Goal: Task Accomplishment & Management: Manage account settings

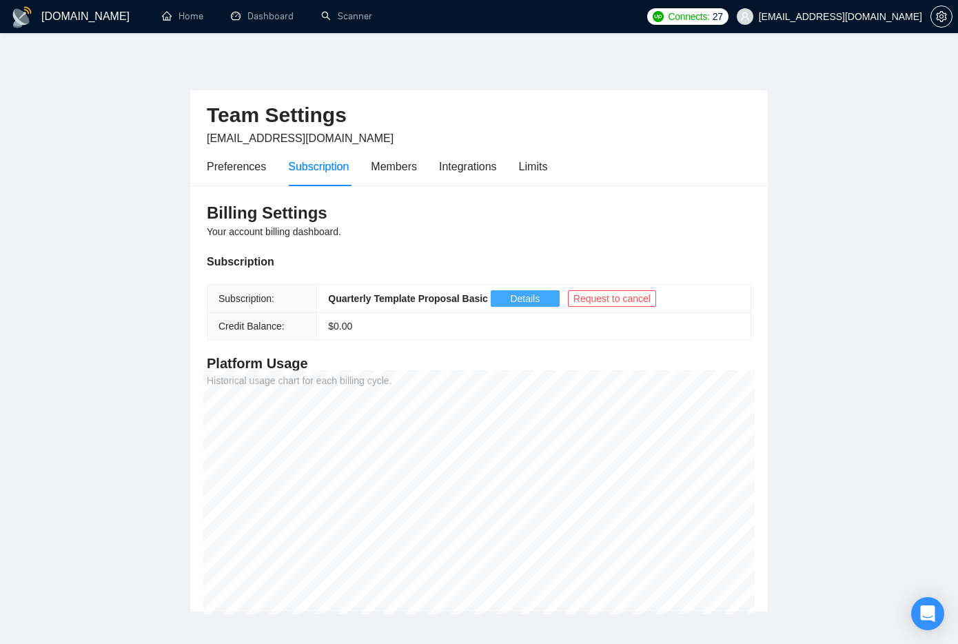
click at [535, 296] on span "Details" at bounding box center [525, 298] width 30 height 15
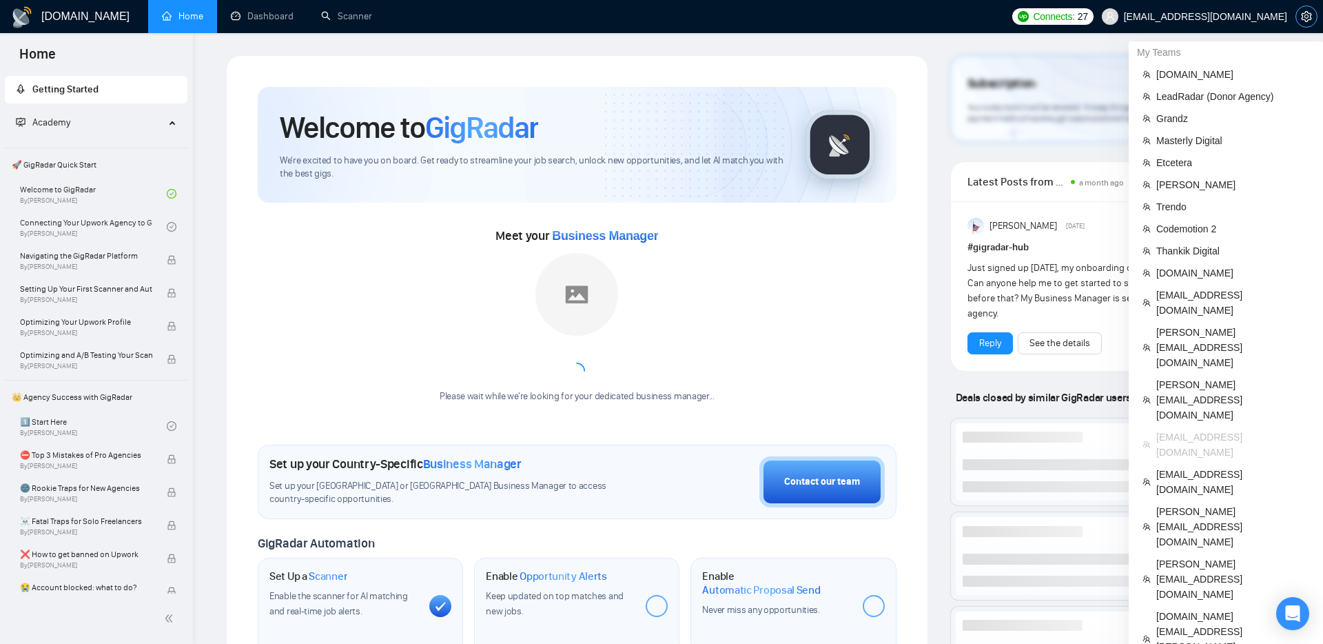
click at [1302, 18] on icon "setting" at bounding box center [1306, 16] width 11 height 11
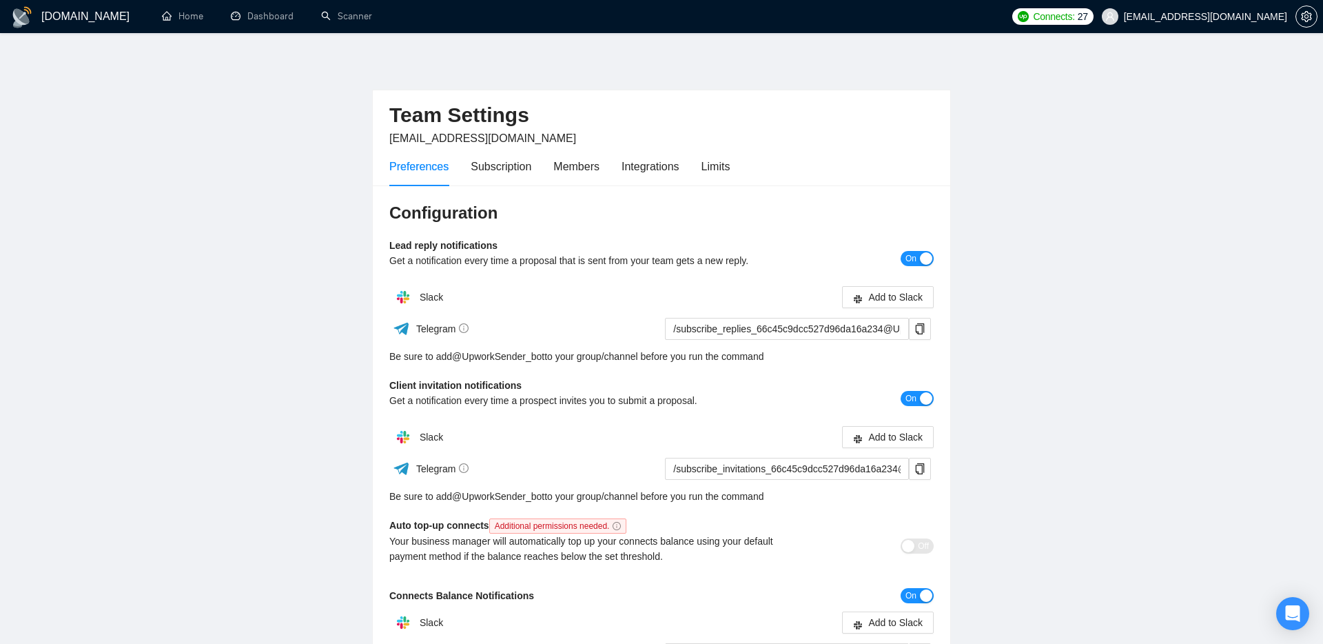
click at [1047, 258] on main "Team Settings [EMAIL_ADDRESS][DOMAIN_NAME] Preferences Subscription Members Int…" at bounding box center [661, 418] width 1279 height 727
click at [1198, 341] on main "Team Settings [EMAIL_ADDRESS][DOMAIN_NAME] Preferences Subscription Members Int…" at bounding box center [661, 418] width 1279 height 727
click at [1239, 334] on main "Team Settings [EMAIL_ADDRESS][DOMAIN_NAME] Preferences Subscription Members Int…" at bounding box center [661, 418] width 1279 height 727
click at [1148, 442] on main "Team Settings [EMAIL_ADDRESS][DOMAIN_NAME] Preferences Subscription Members Int…" at bounding box center [661, 418] width 1279 height 727
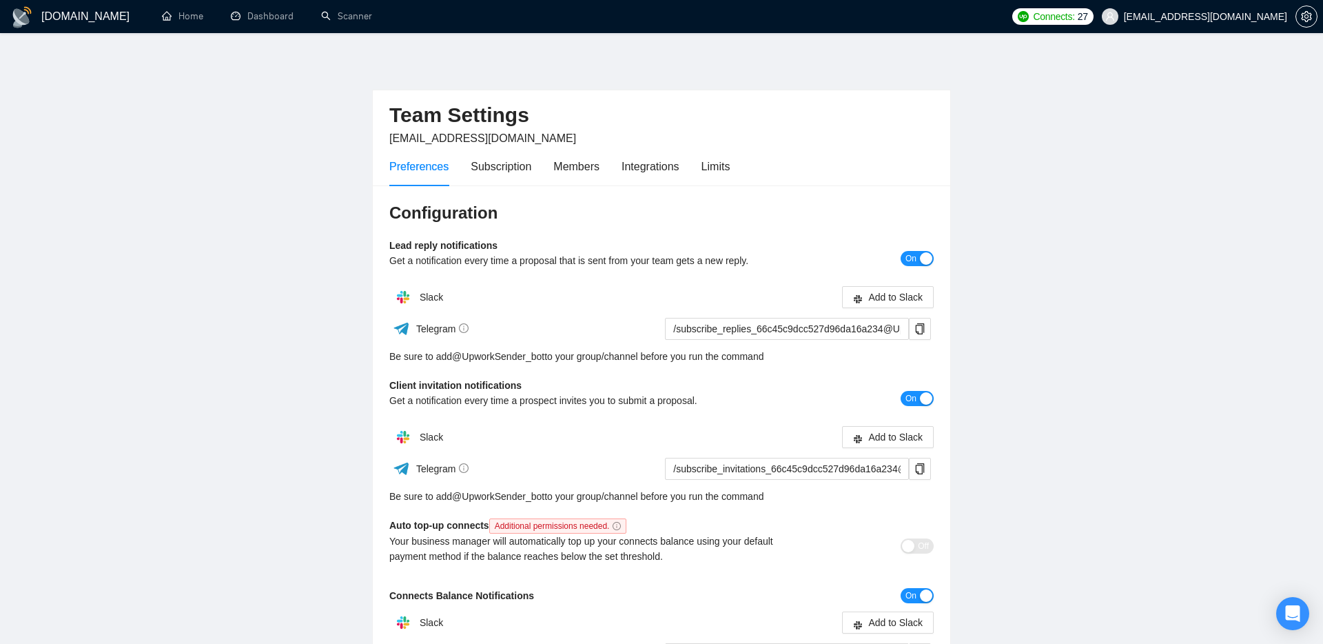
click at [1085, 214] on main "Team Settings [EMAIL_ADDRESS][DOMAIN_NAME] Preferences Subscription Members Int…" at bounding box center [661, 418] width 1279 height 727
click at [1162, 209] on main "Team Settings [EMAIL_ADDRESS][DOMAIN_NAME] Preferences Subscription Members Int…" at bounding box center [661, 418] width 1279 height 727
click at [1093, 291] on main "Team Settings [EMAIL_ADDRESS][DOMAIN_NAME] Preferences Subscription Members Int…" at bounding box center [661, 418] width 1279 height 727
click at [495, 167] on div "Subscription" at bounding box center [501, 166] width 61 height 17
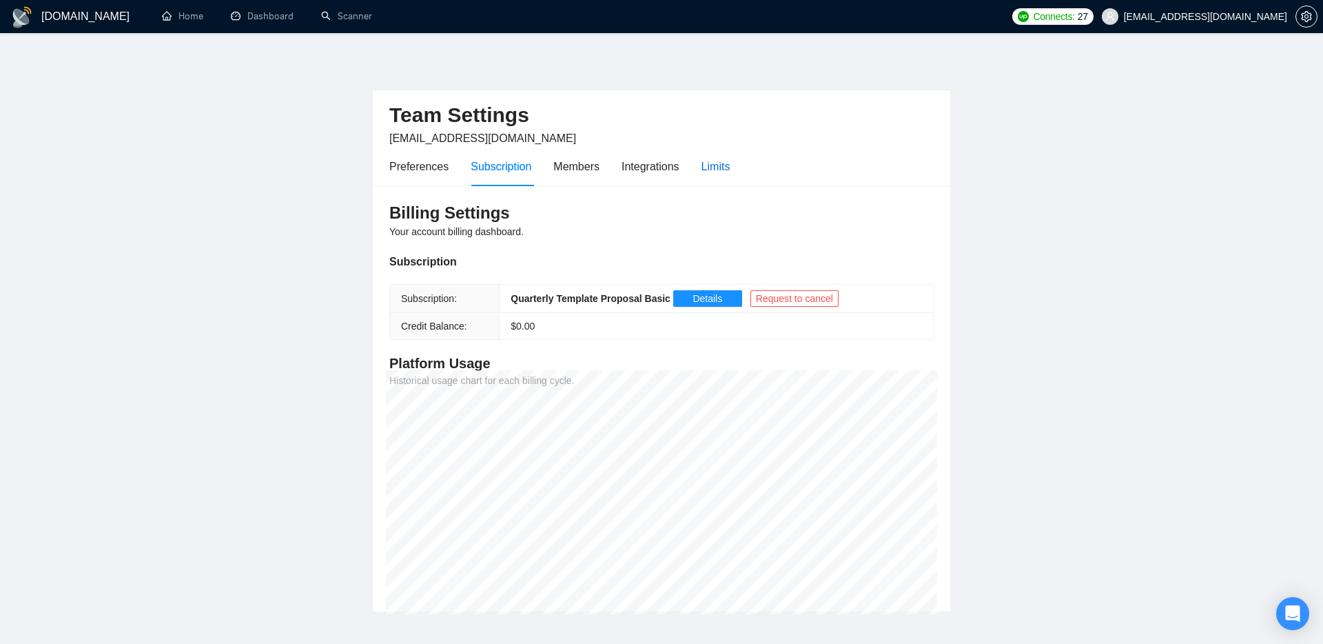
click at [724, 170] on div "Limits" at bounding box center [715, 166] width 29 height 17
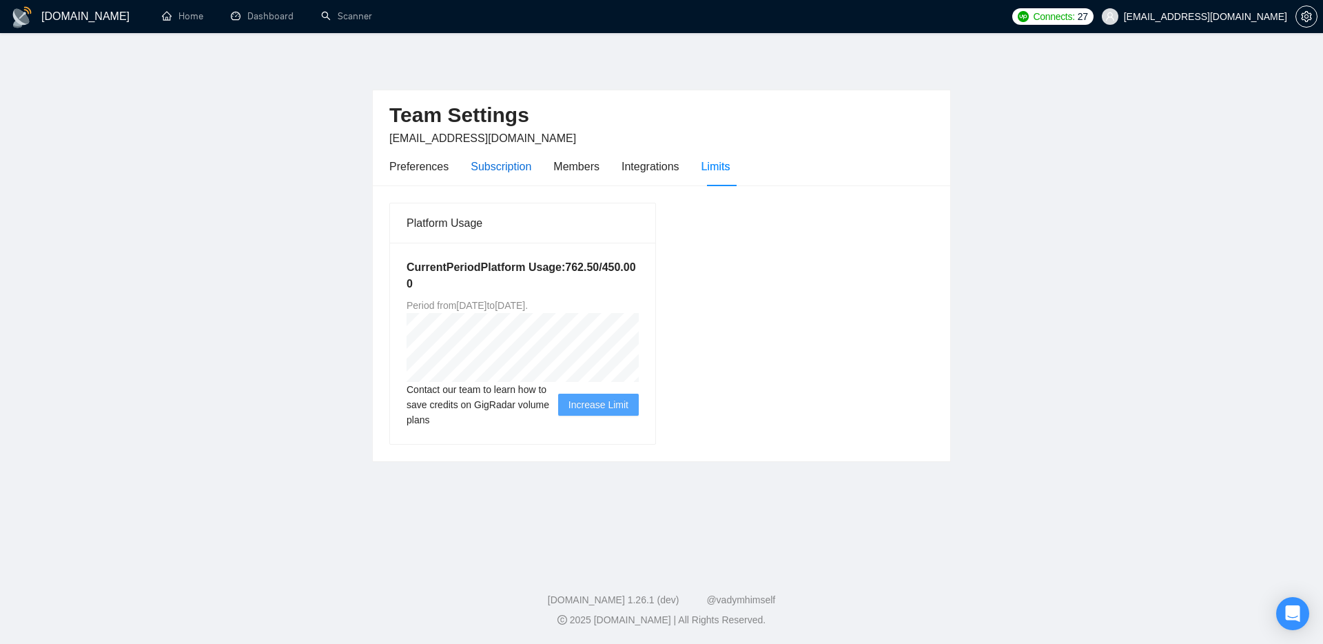
click at [515, 171] on div "Subscription" at bounding box center [501, 166] width 61 height 17
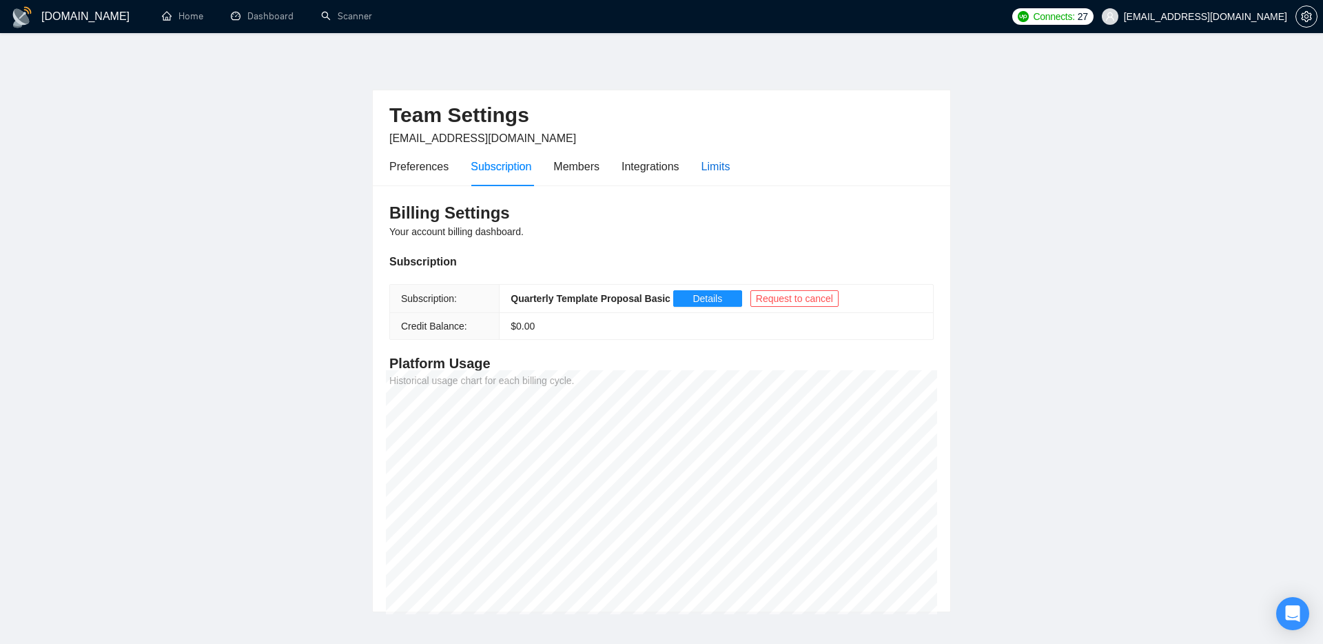
click at [719, 163] on div "Limits" at bounding box center [715, 166] width 29 height 17
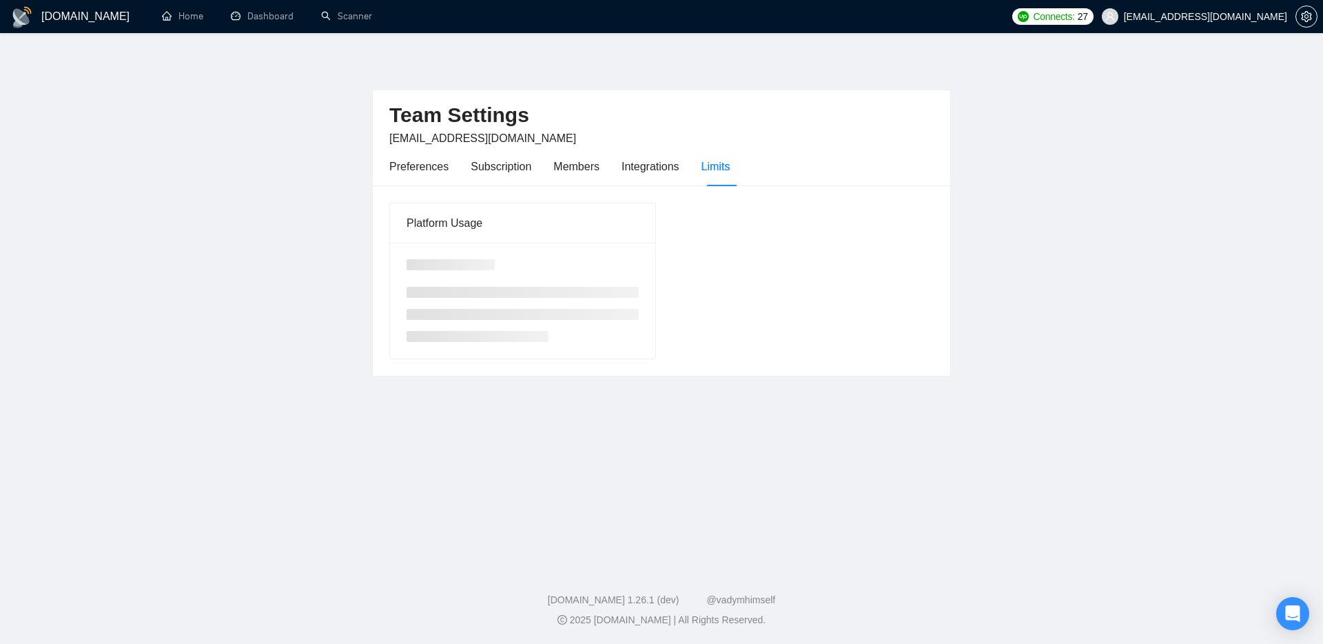
click at [719, 163] on div "Limits" at bounding box center [715, 166] width 29 height 17
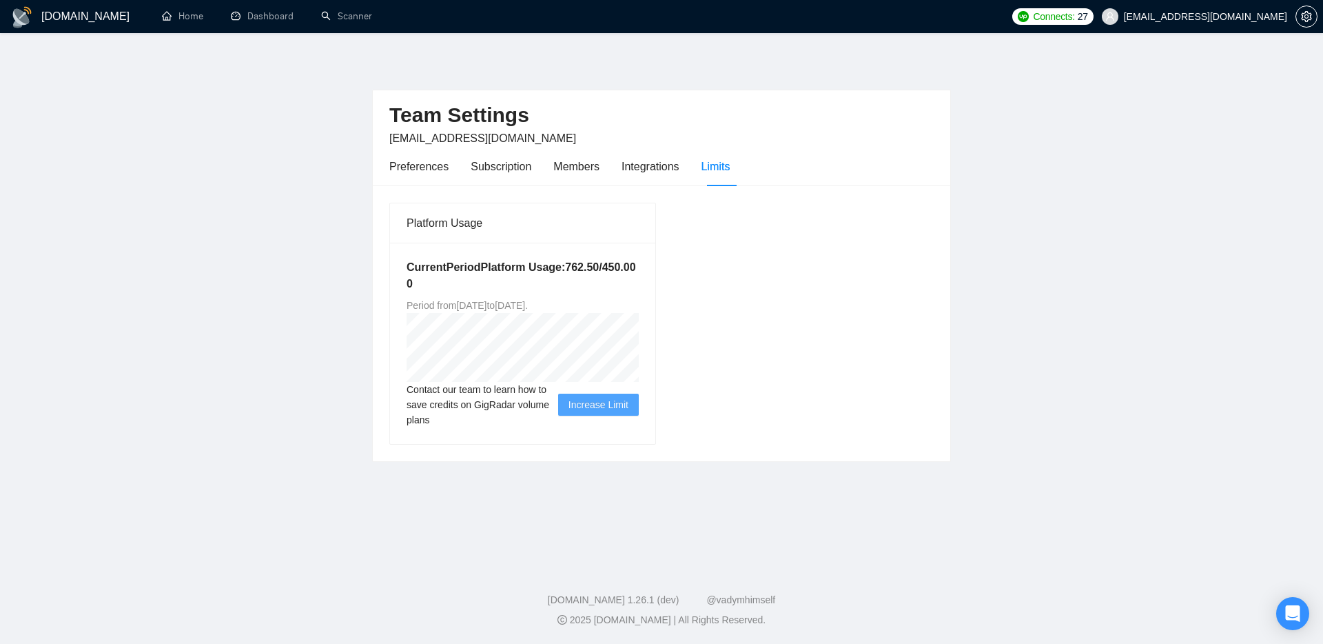
click at [1064, 276] on main "Team Settings [EMAIL_ADDRESS][DOMAIN_NAME] Preferences Subscription Members Int…" at bounding box center [661, 296] width 1279 height 482
click at [1127, 274] on main "Team Settings [EMAIL_ADDRESS][DOMAIN_NAME] Preferences Subscription Members Int…" at bounding box center [661, 296] width 1279 height 482
click at [469, 282] on h5 "Current Period Platform Usage: 762.50 / 450.00 0" at bounding box center [523, 275] width 232 height 33
click at [1038, 311] on main "Team Settings [EMAIL_ADDRESS][DOMAIN_NAME] Preferences Subscription Members Int…" at bounding box center [661, 296] width 1279 height 482
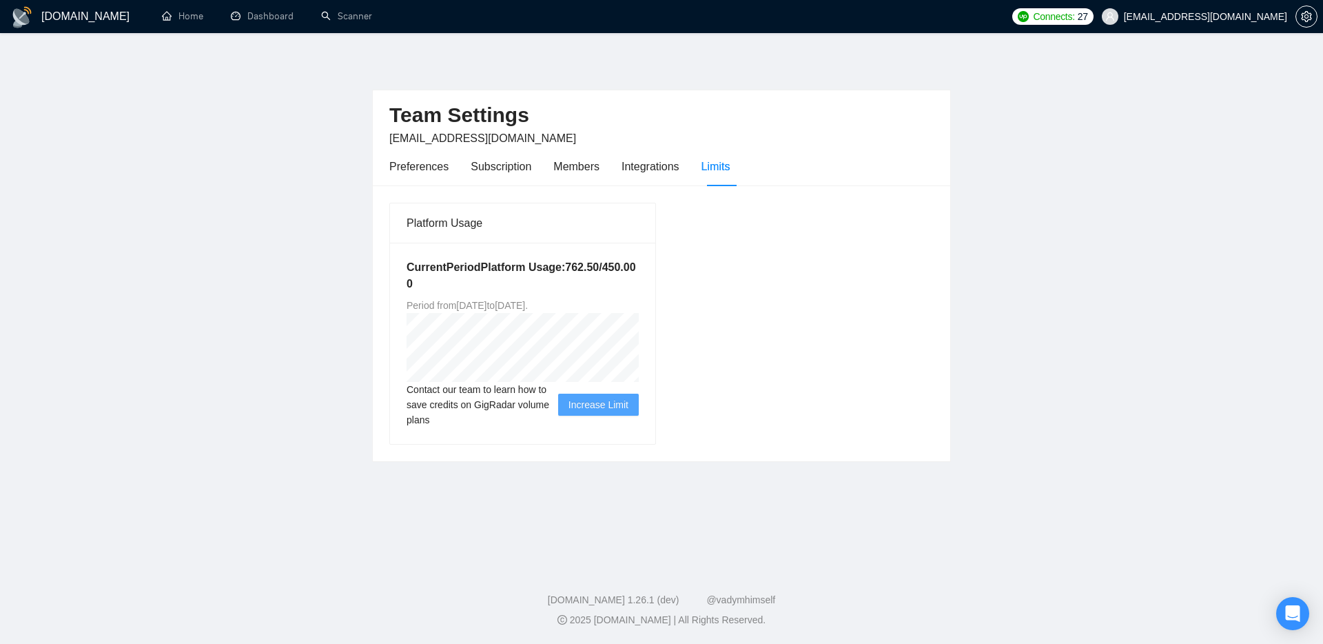
click at [1038, 311] on main "Team Settings [EMAIL_ADDRESS][DOMAIN_NAME] Preferences Subscription Members Int…" at bounding box center [661, 296] width 1279 height 482
click at [1109, 291] on main "Team Settings [EMAIL_ADDRESS][DOMAIN_NAME] Preferences Subscription Members Int…" at bounding box center [661, 296] width 1279 height 482
click at [1115, 508] on main "Team Settings [EMAIL_ADDRESS][DOMAIN_NAME] Preferences Subscription Members Int…" at bounding box center [661, 296] width 1279 height 482
click at [324, 280] on main "Team Settings [EMAIL_ADDRESS][DOMAIN_NAME] Preferences Subscription Members Int…" at bounding box center [661, 296] width 1279 height 482
click at [483, 167] on div "Subscription" at bounding box center [501, 166] width 61 height 17
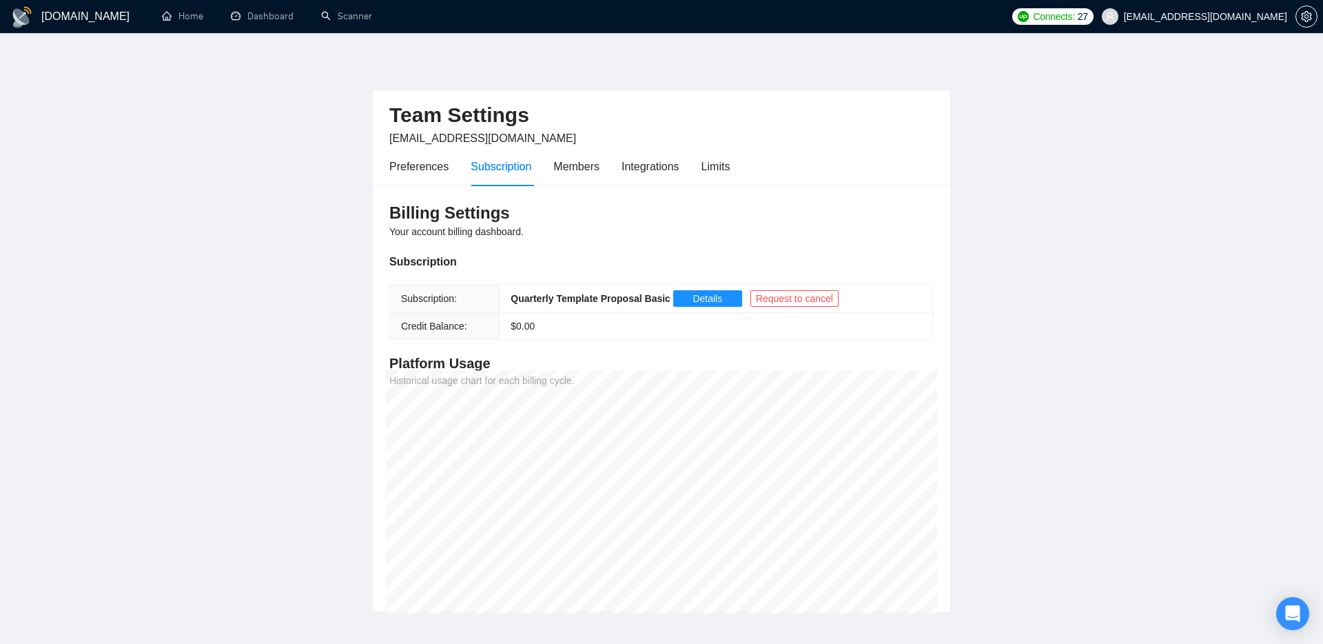
click at [1122, 316] on main "Team Settings [EMAIL_ADDRESS][DOMAIN_NAME] Preferences Subscription Members Int…" at bounding box center [661, 333] width 1279 height 557
click at [735, 257] on div "Subscription" at bounding box center [661, 261] width 544 height 17
click at [725, 168] on div "Limits" at bounding box center [715, 166] width 29 height 17
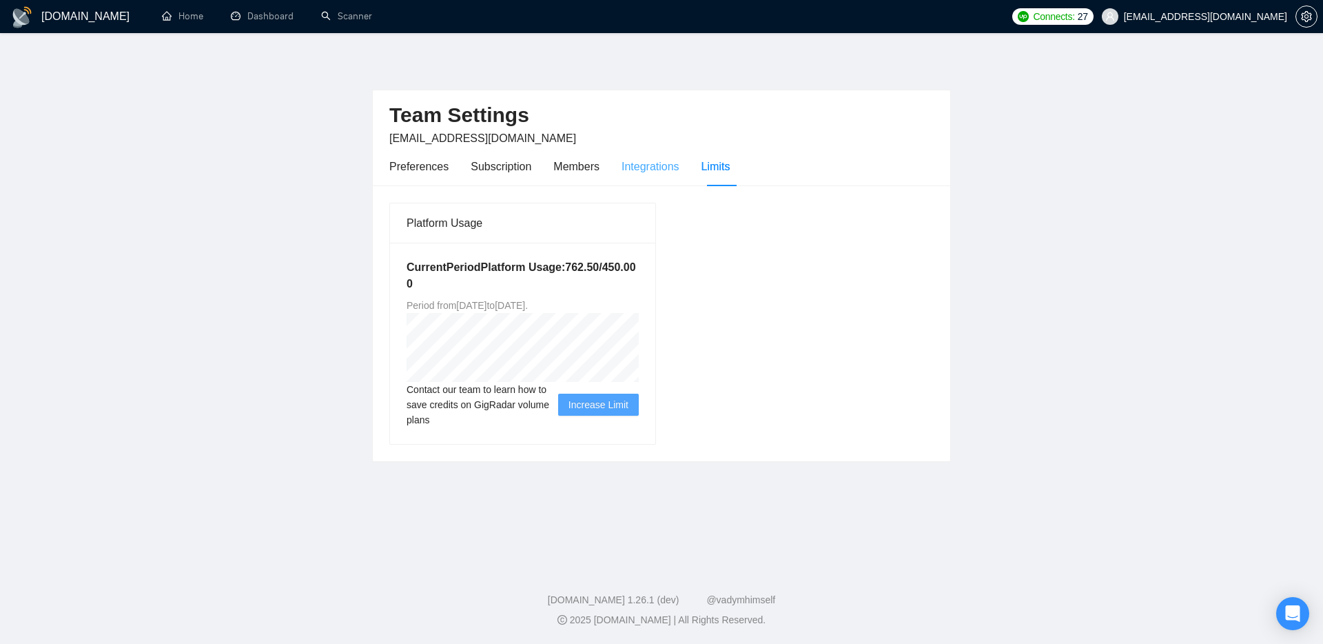
click at [672, 155] on div "Integrations" at bounding box center [650, 166] width 58 height 39
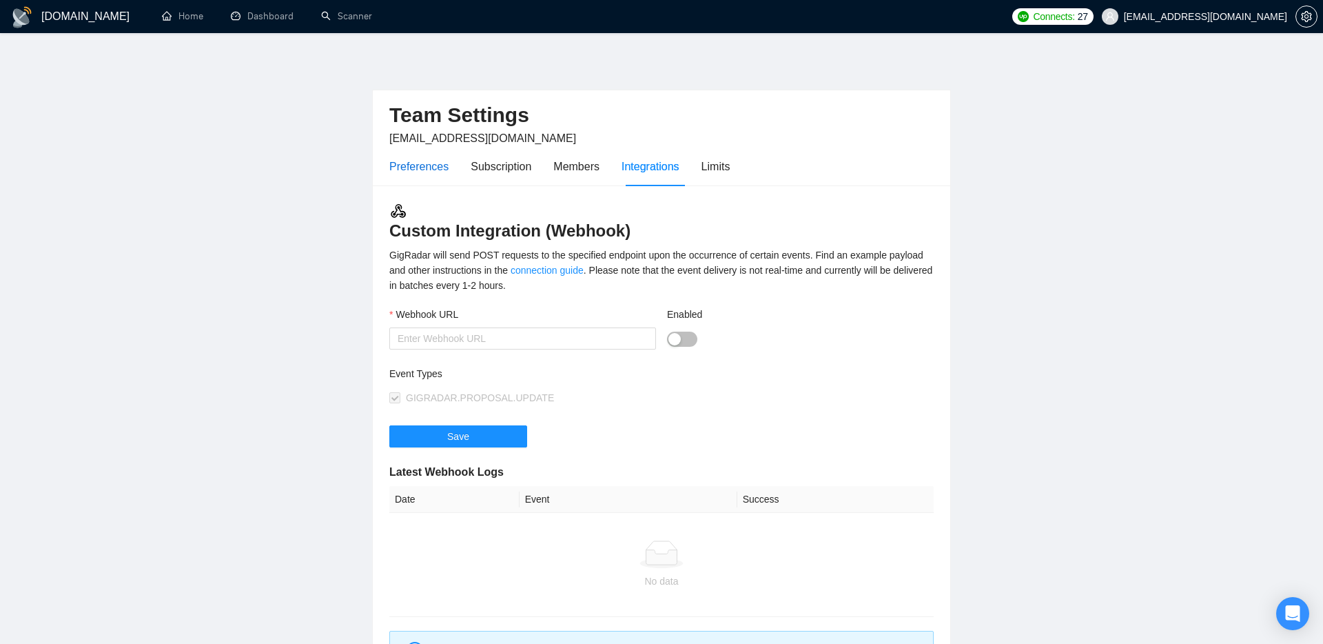
click at [415, 164] on div "Preferences" at bounding box center [418, 166] width 59 height 17
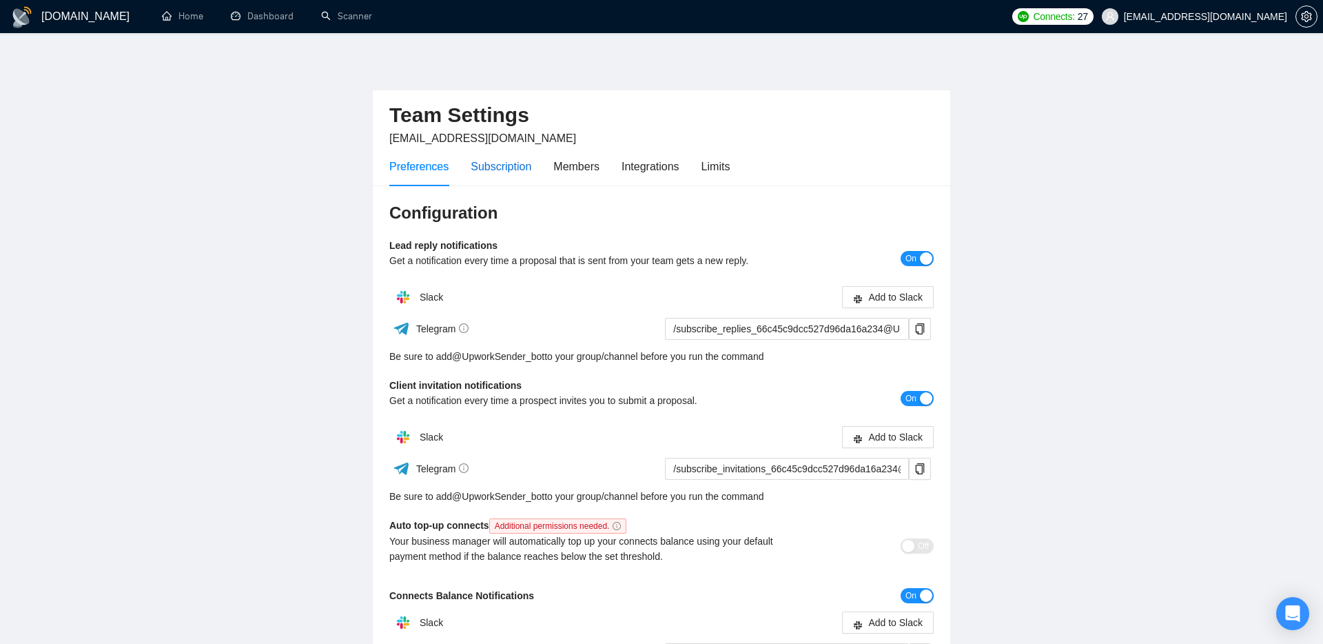
click at [502, 165] on div "Subscription" at bounding box center [501, 166] width 61 height 17
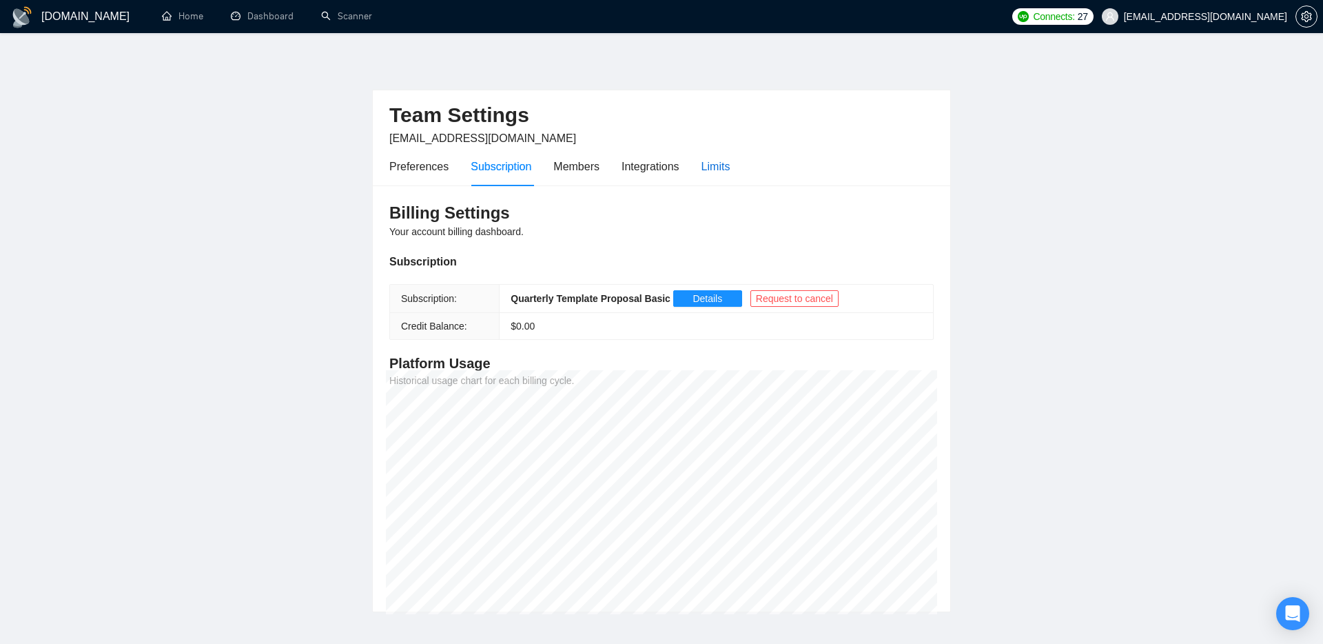
click at [723, 170] on div "Limits" at bounding box center [715, 166] width 29 height 17
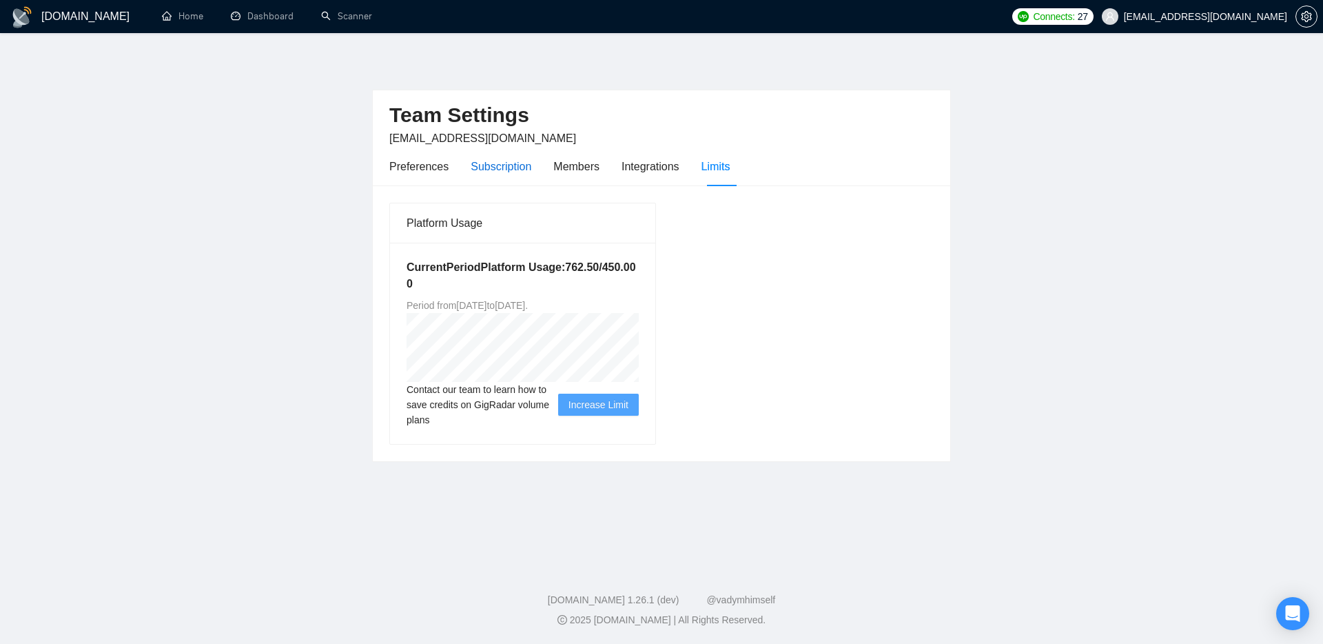
click at [487, 167] on div "Subscription" at bounding box center [501, 166] width 61 height 17
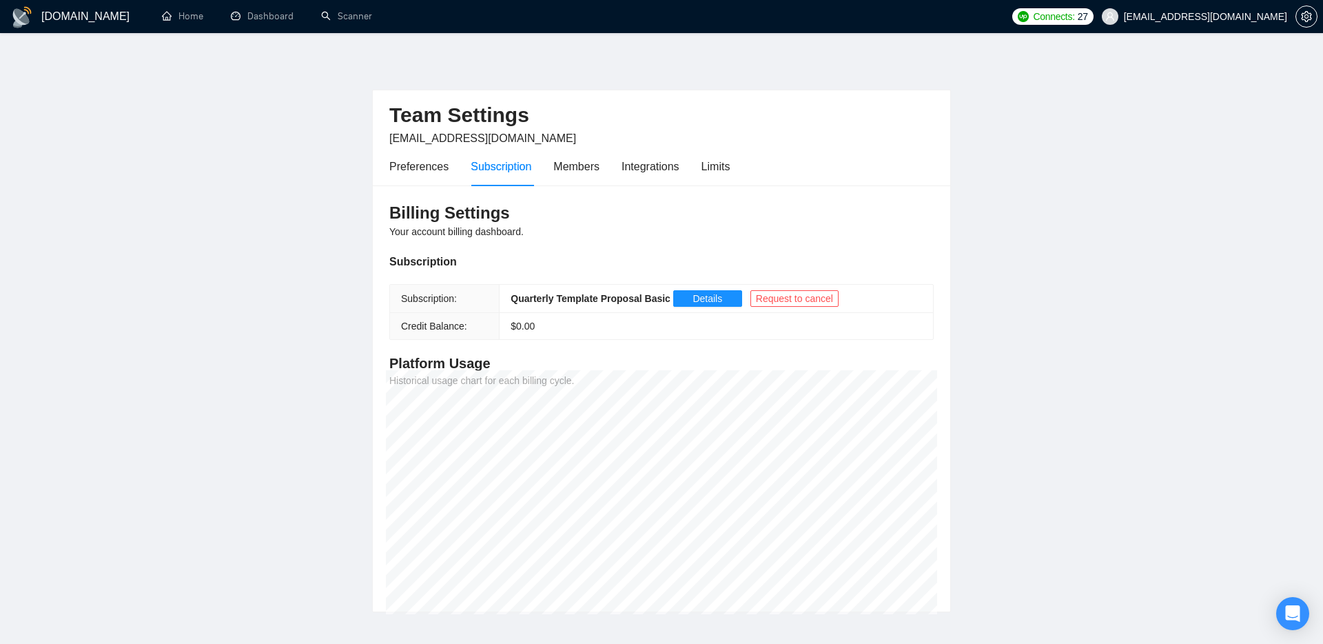
click at [1157, 418] on main "Team Settings [EMAIL_ADDRESS][DOMAIN_NAME] Preferences Subscription Members Int…" at bounding box center [661, 333] width 1279 height 557
click at [718, 167] on div "Limits" at bounding box center [715, 166] width 29 height 17
